Goal: Navigation & Orientation: Find specific page/section

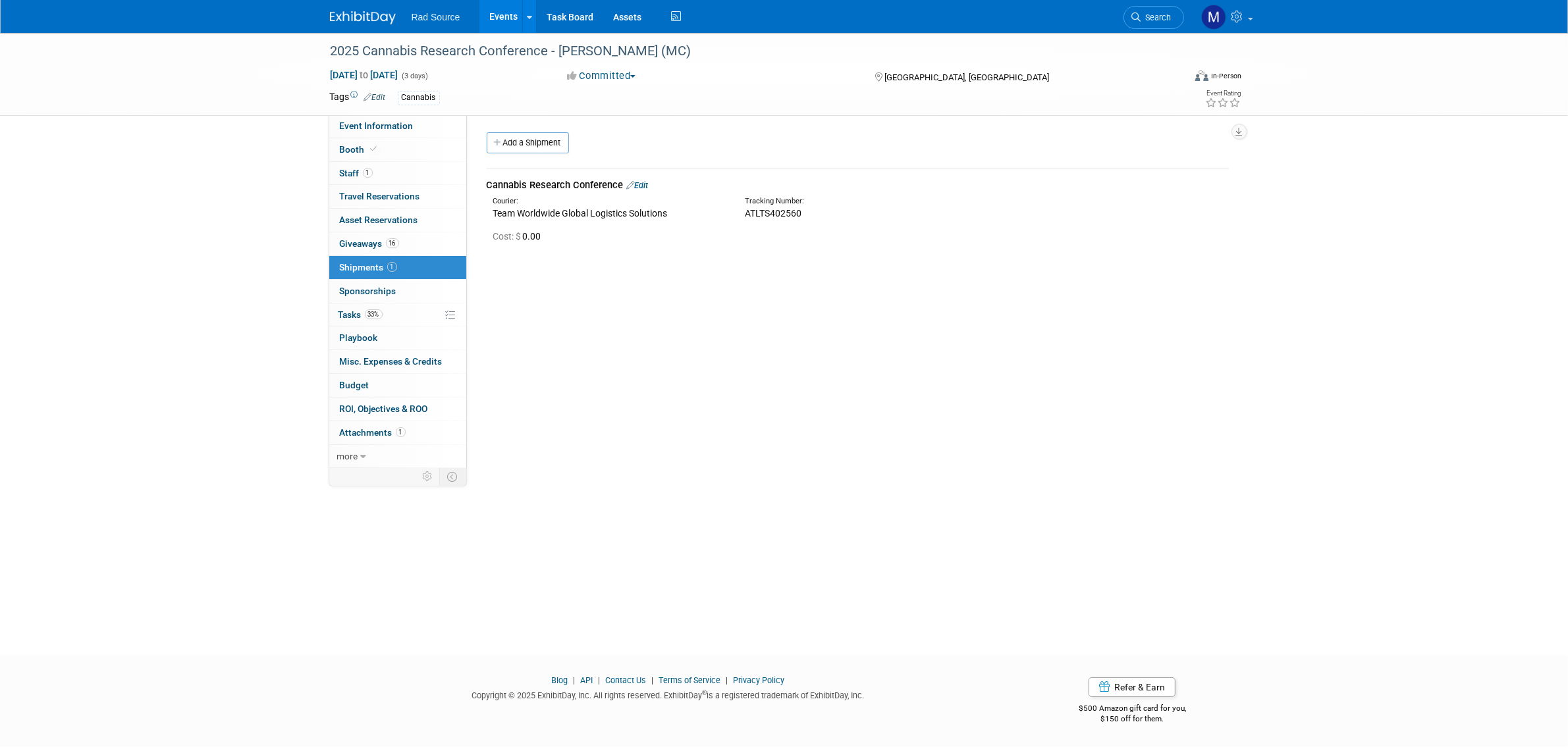
click at [351, 12] on img at bounding box center [362, 18] width 66 height 13
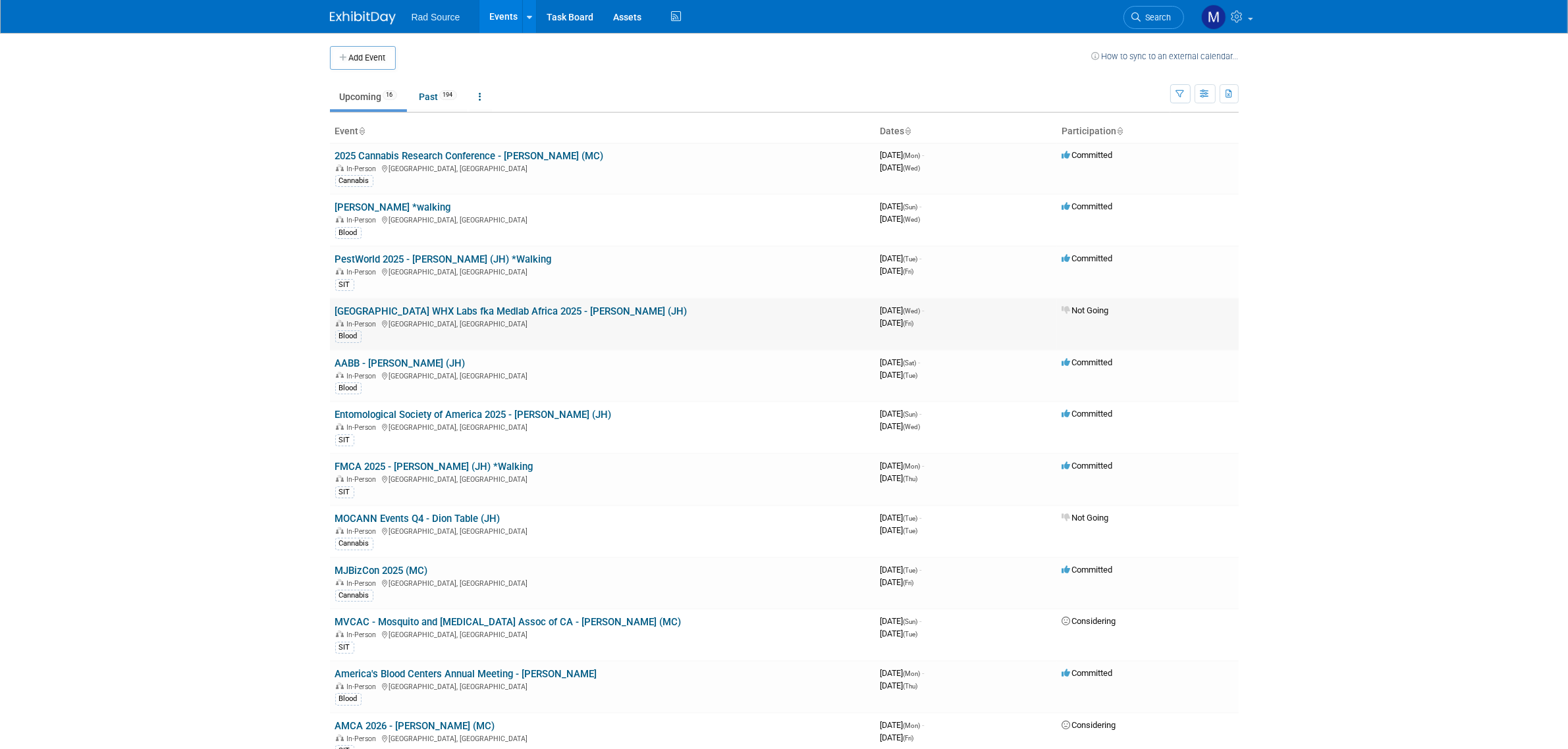
click at [442, 308] on link "[GEOGRAPHIC_DATA] WHX Labs fka Medlab Africa 2025 - [PERSON_NAME] (JH)" at bounding box center [512, 312] width 353 height 12
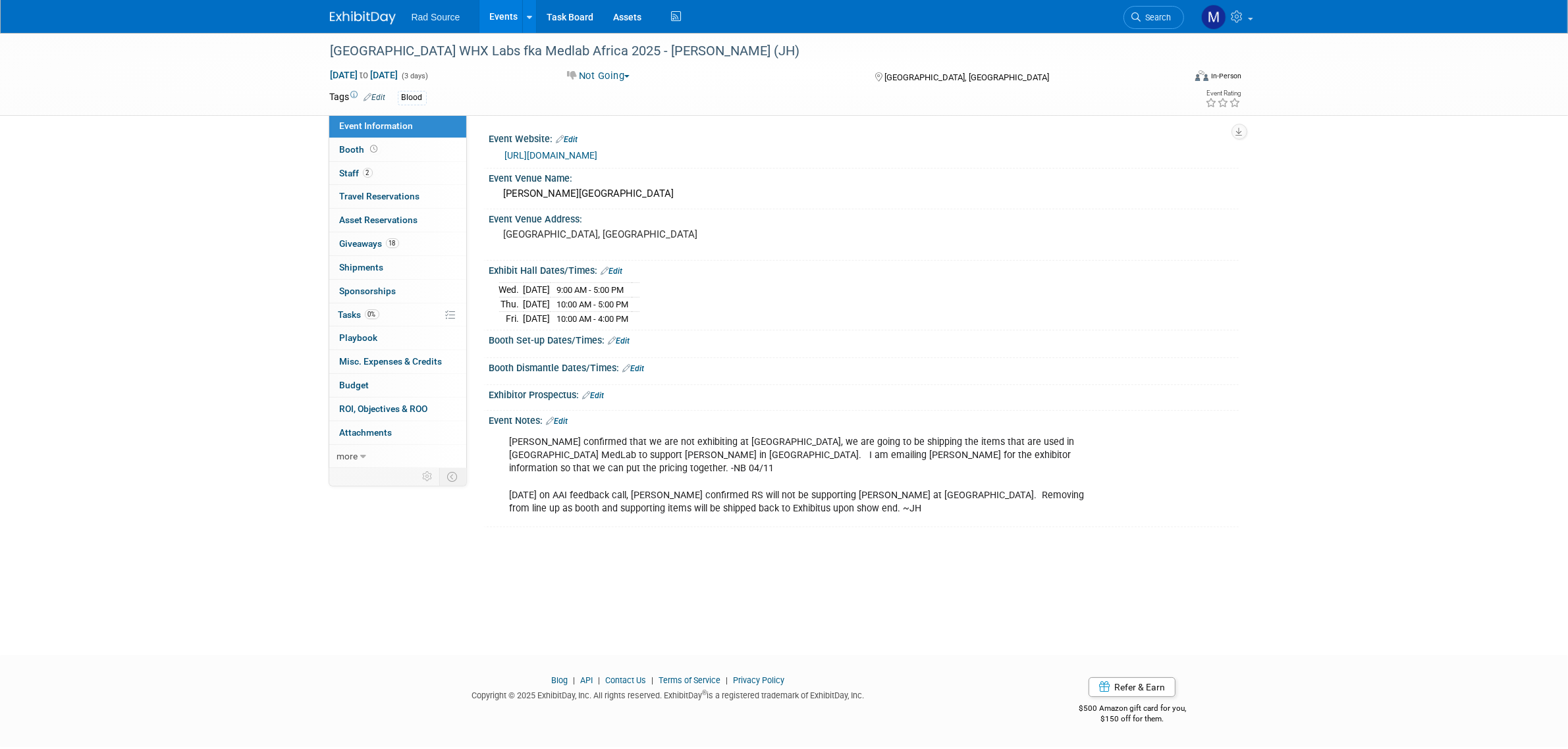
click at [598, 156] on link "https://www.worldhealthexpo.com/events/healthcare/nairobi/en/home.html" at bounding box center [551, 155] width 93 height 10
drag, startPoint x: 365, startPoint y: 12, endPoint x: 452, endPoint y: 38, distance: 90.8
click at [365, 12] on img at bounding box center [362, 18] width 66 height 13
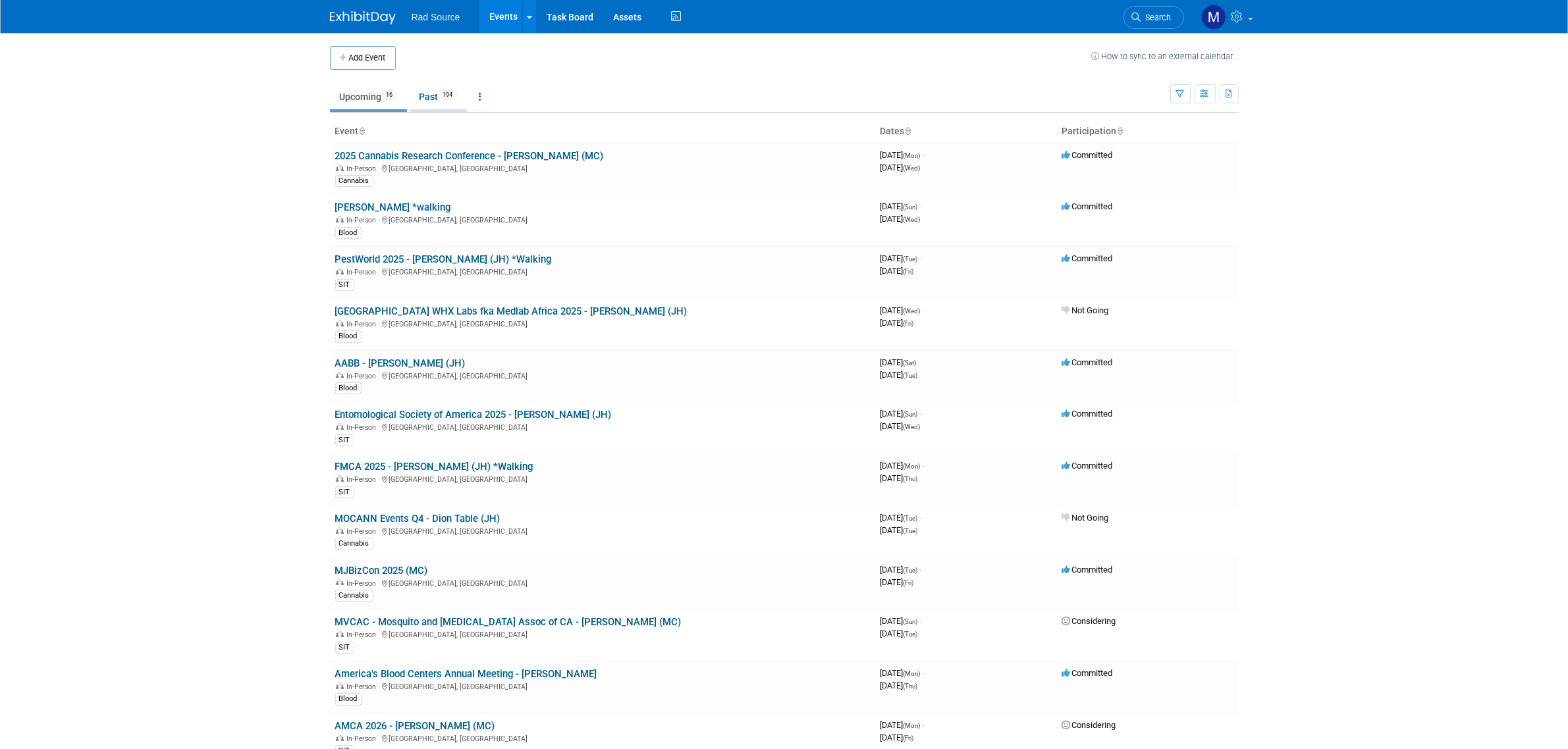
click at [416, 103] on link "Past 194" at bounding box center [438, 97] width 57 height 25
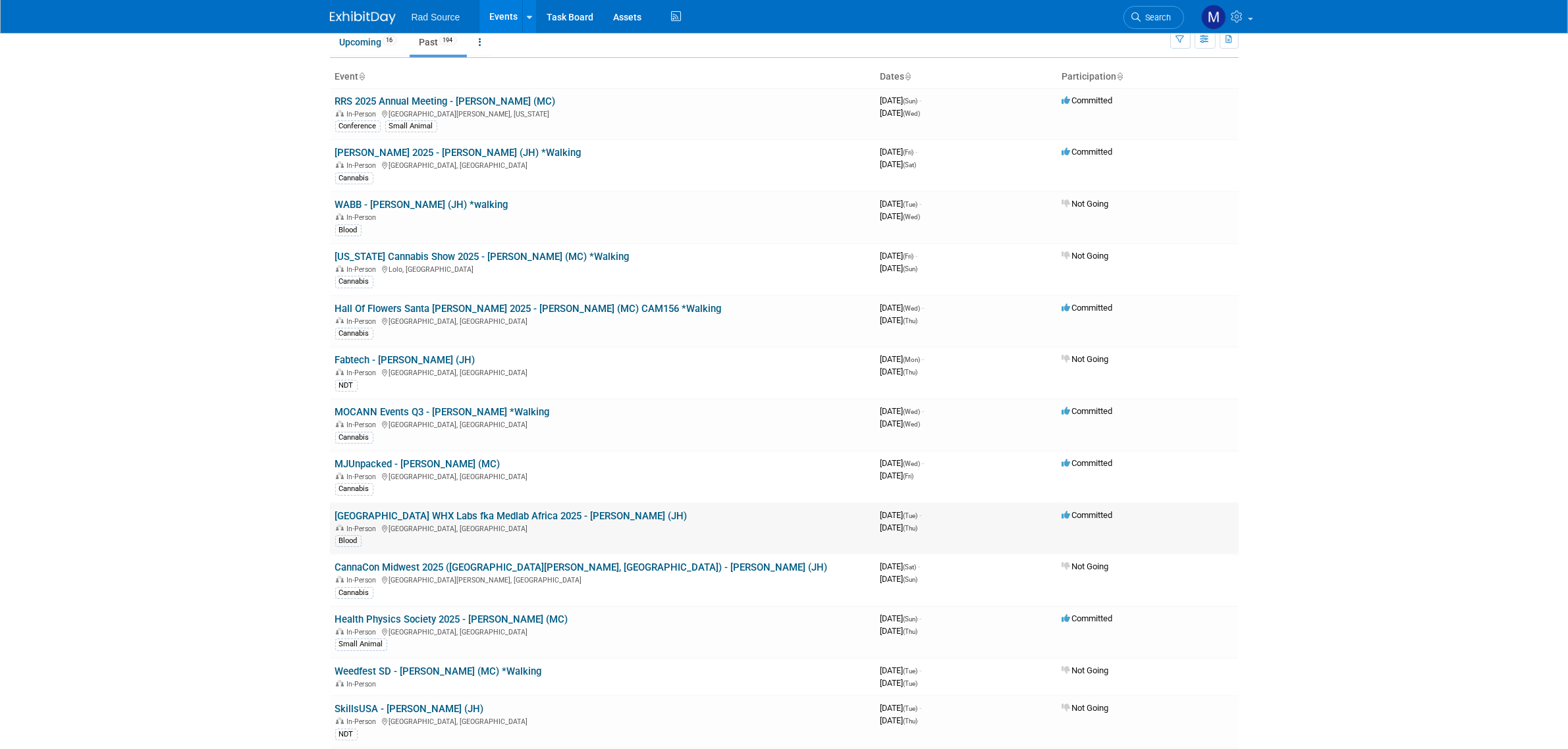
scroll to position [83, 0]
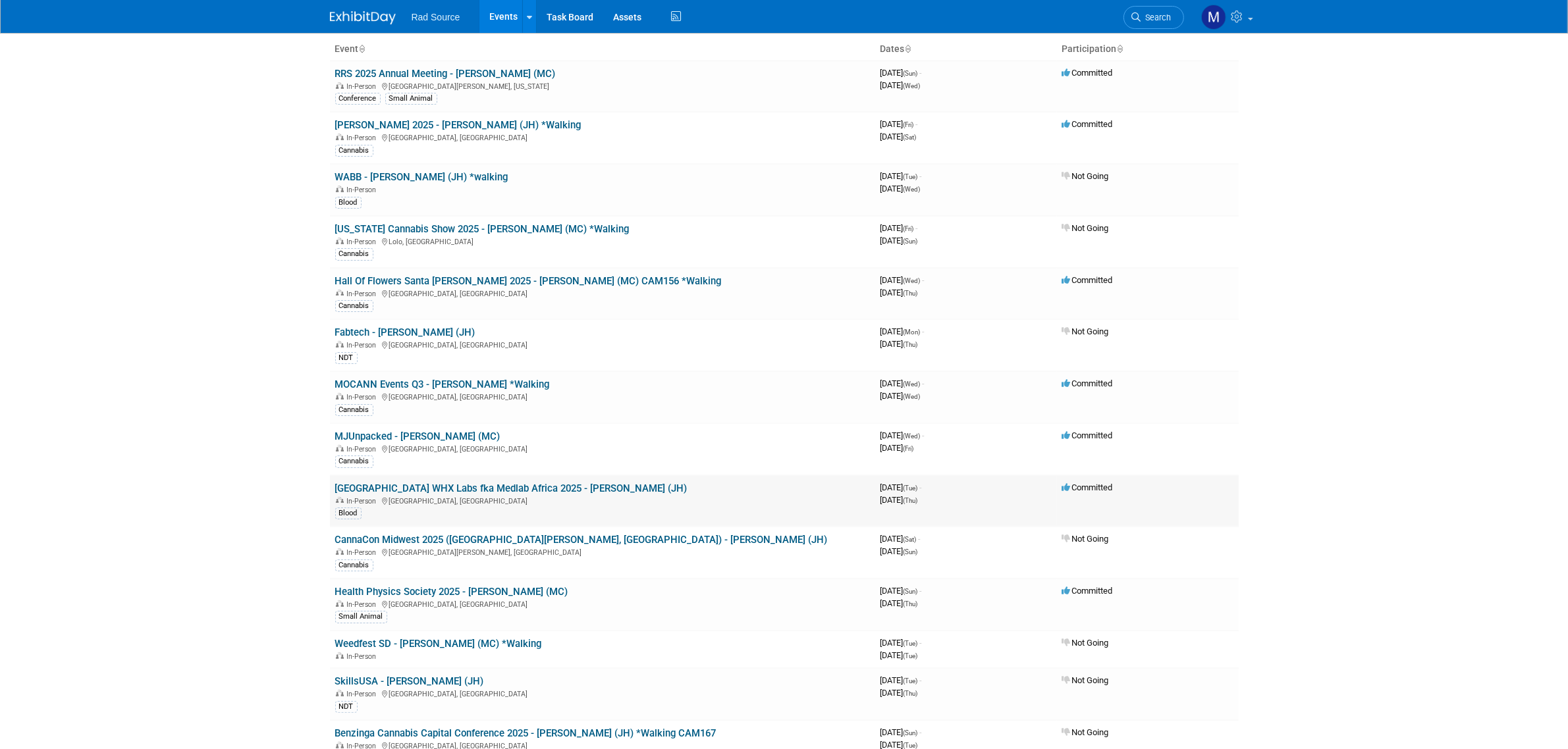
click at [469, 483] on link "[GEOGRAPHIC_DATA] WHX Labs fka Medlab Africa 2025 - [PERSON_NAME] (JH)" at bounding box center [512, 489] width 353 height 12
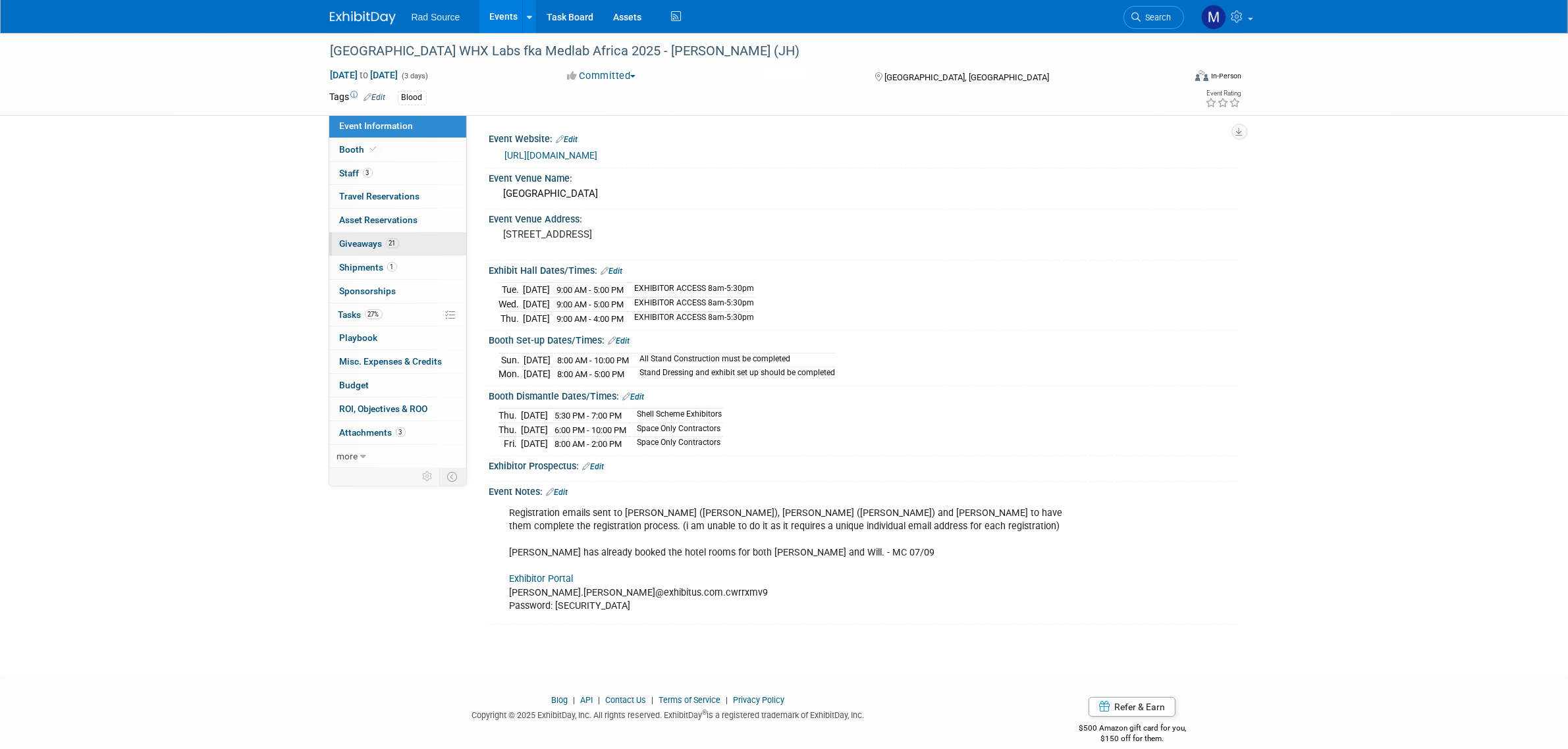
click at [420, 251] on link "21 Giveaways 21" at bounding box center [398, 243] width 137 height 23
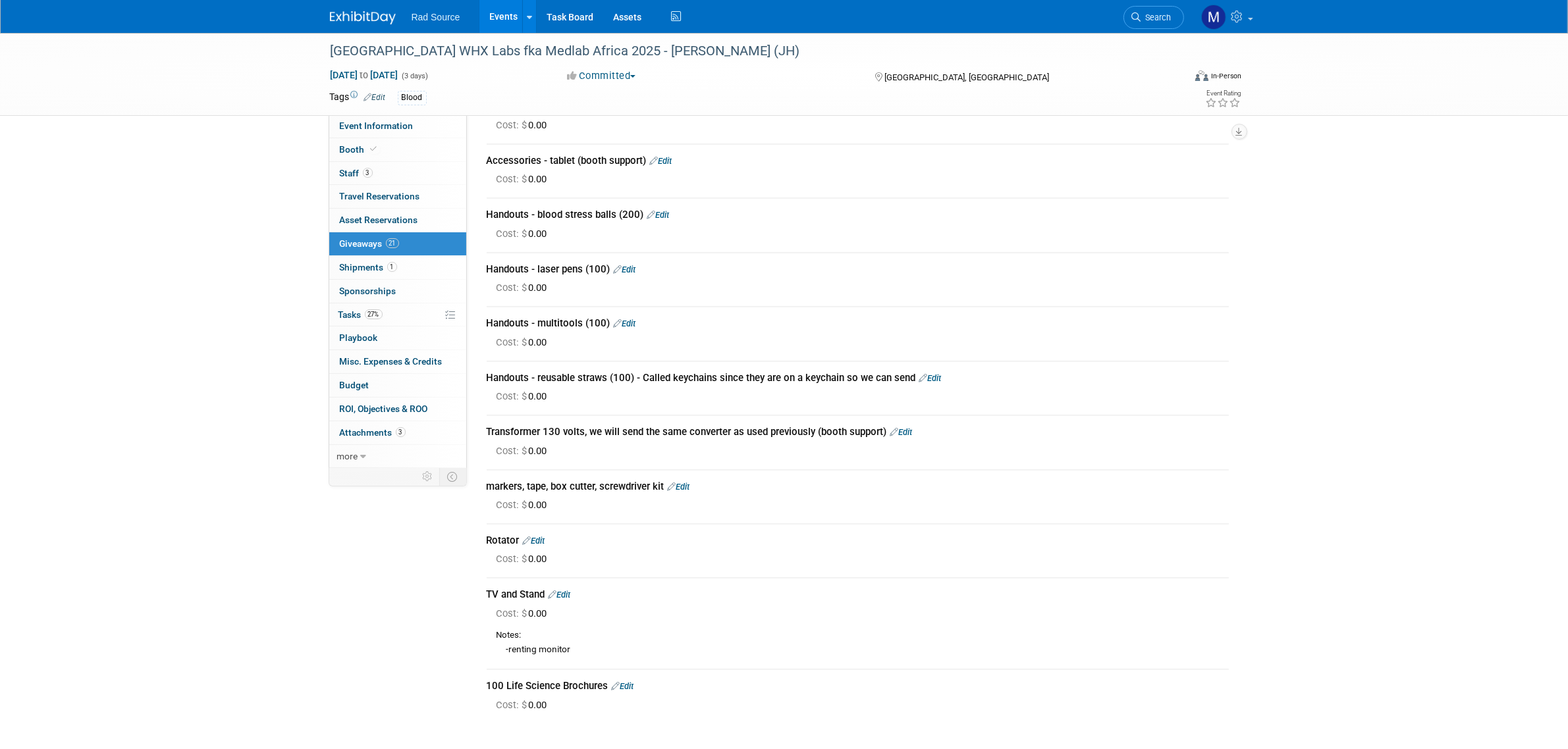
scroll to position [741, 0]
